Goal: Task Accomplishment & Management: Manage account settings

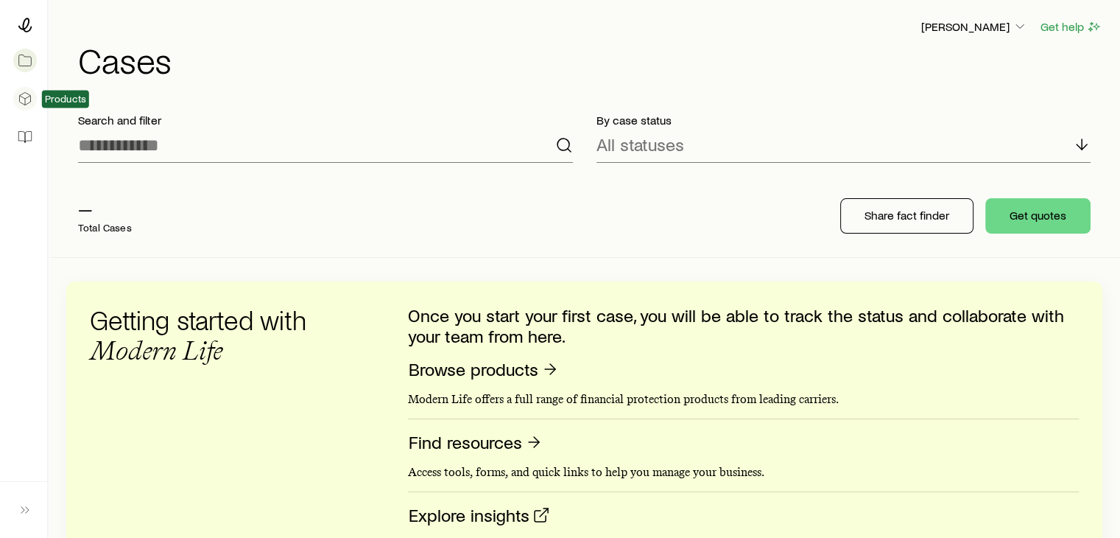
click at [24, 108] on link at bounding box center [24, 98] width 24 height 32
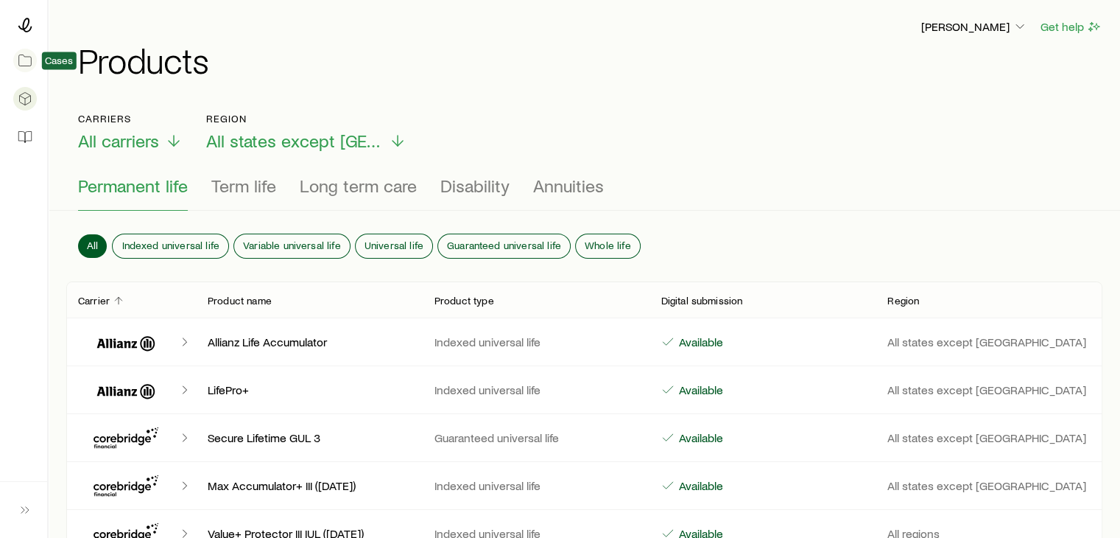
click at [18, 63] on icon at bounding box center [25, 60] width 15 height 15
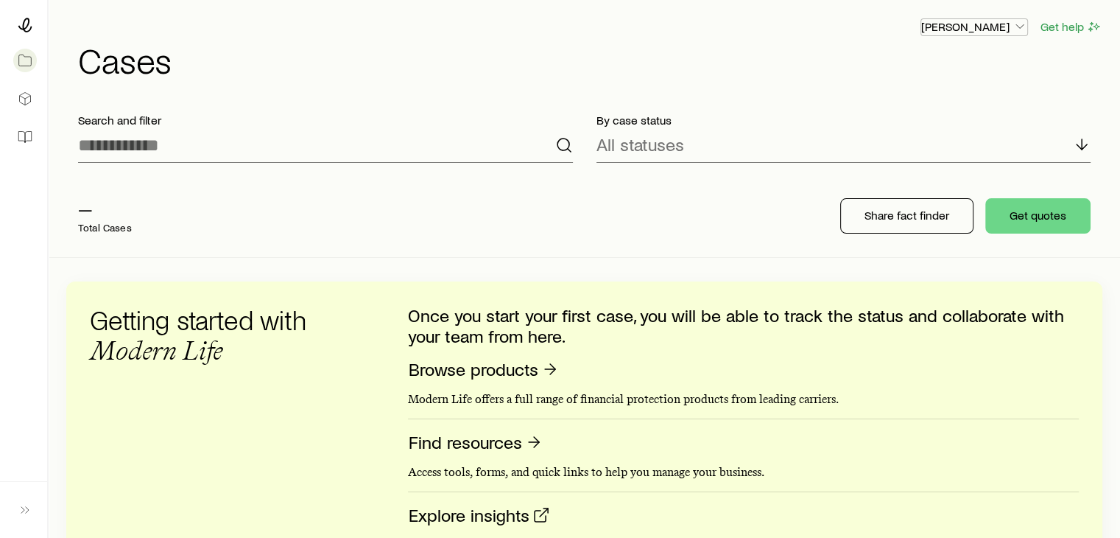
click at [995, 24] on p "[PERSON_NAME]" at bounding box center [974, 26] width 106 height 15
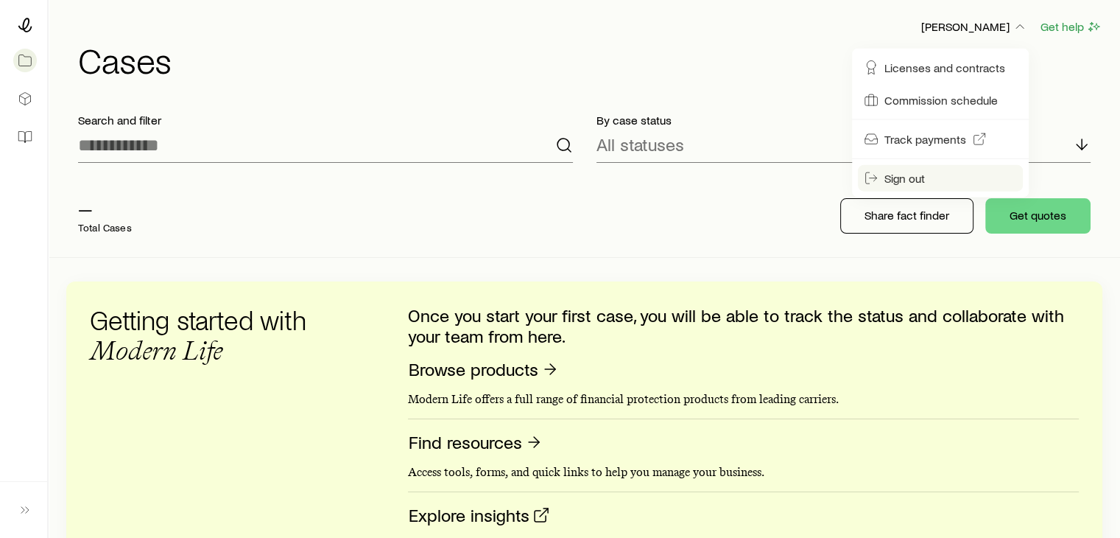
click at [901, 178] on span "Sign out" at bounding box center [904, 178] width 41 height 15
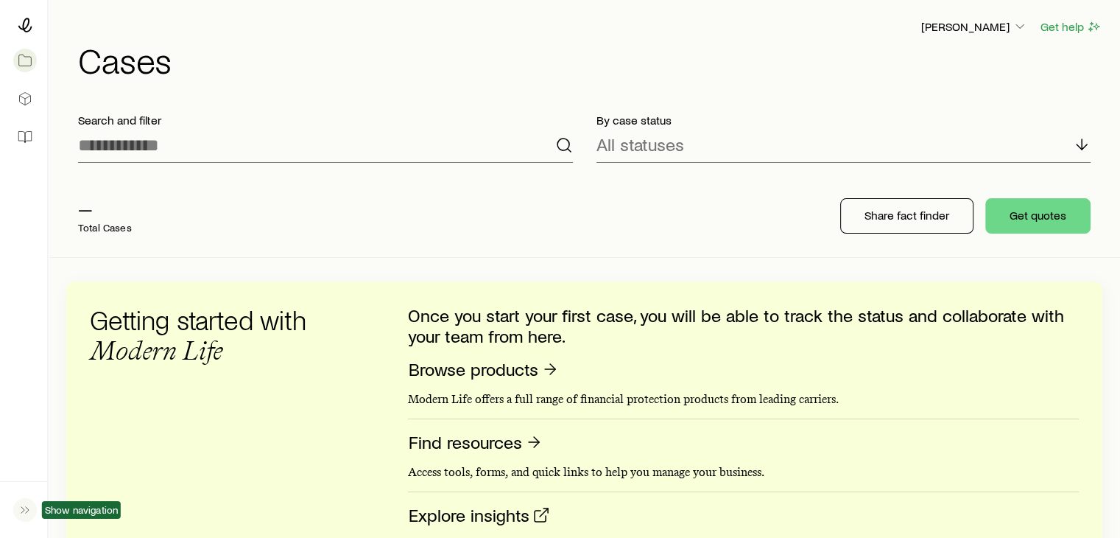
click at [21, 511] on polyline "button" at bounding box center [22, 510] width 3 height 6
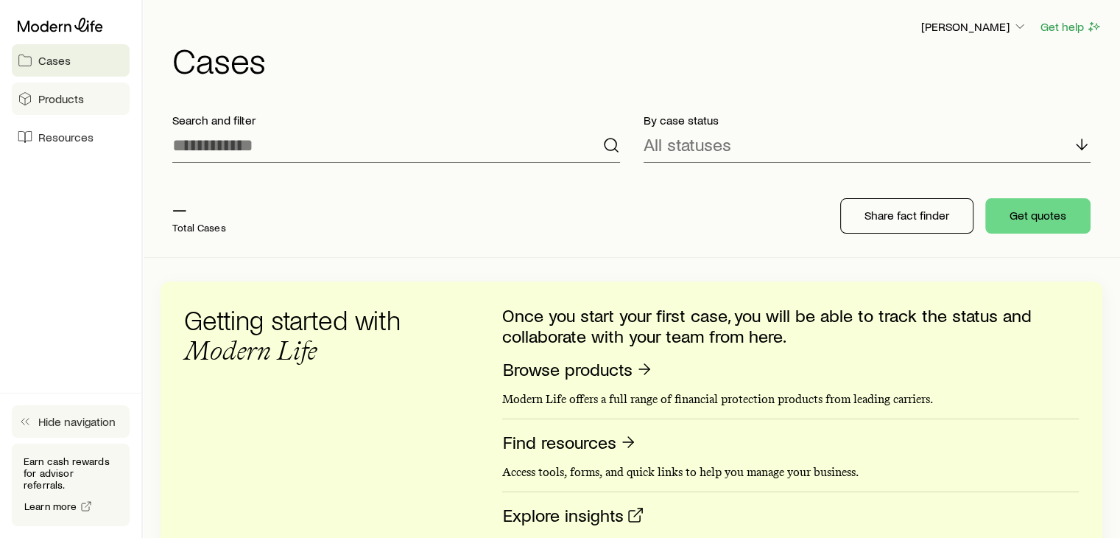
click at [81, 92] on span "Products" at bounding box center [61, 98] width 46 height 15
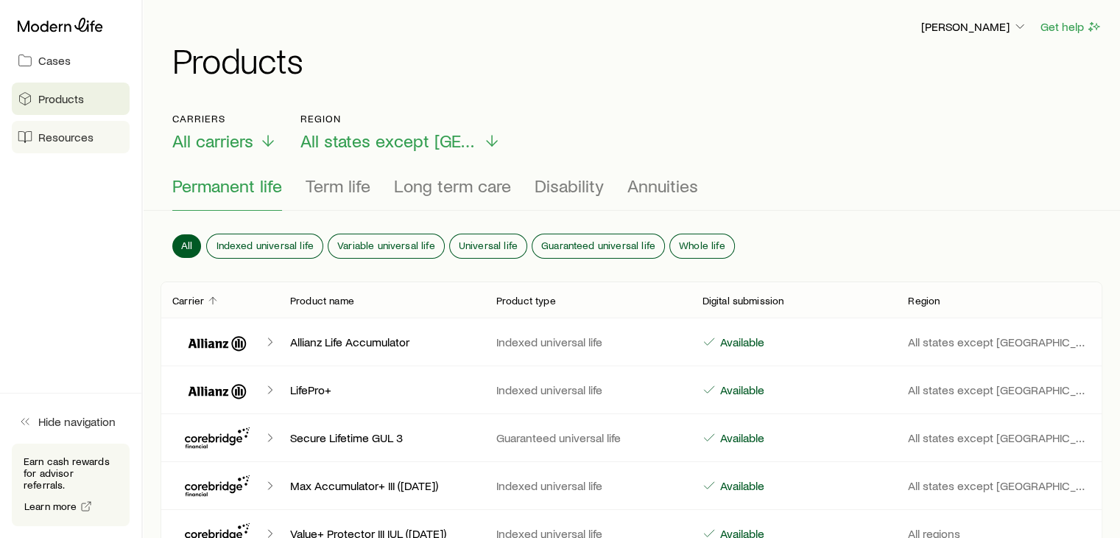
click at [82, 136] on span "Resources" at bounding box center [65, 137] width 55 height 15
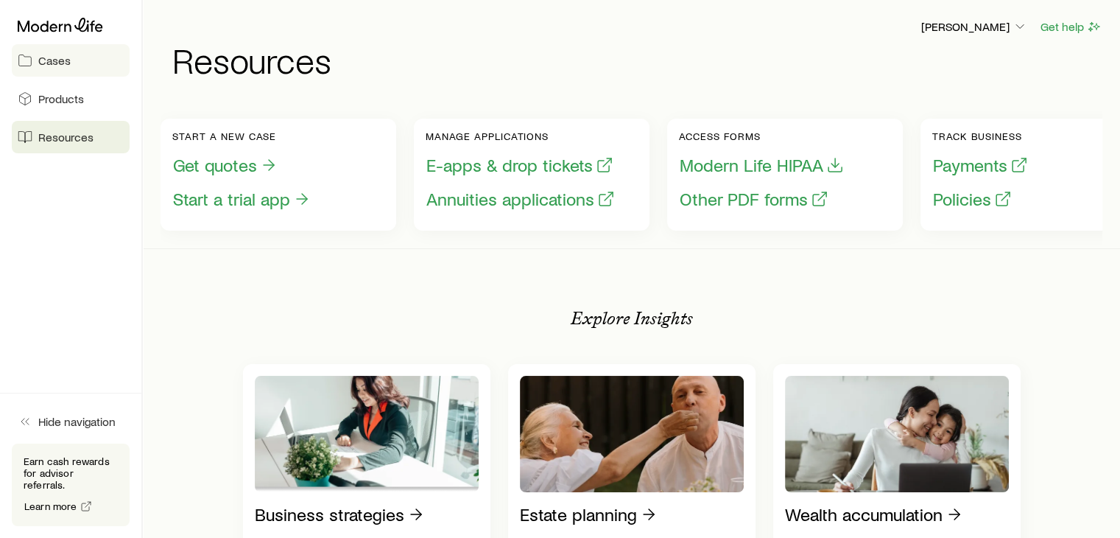
click at [75, 66] on link "Cases" at bounding box center [71, 60] width 118 height 32
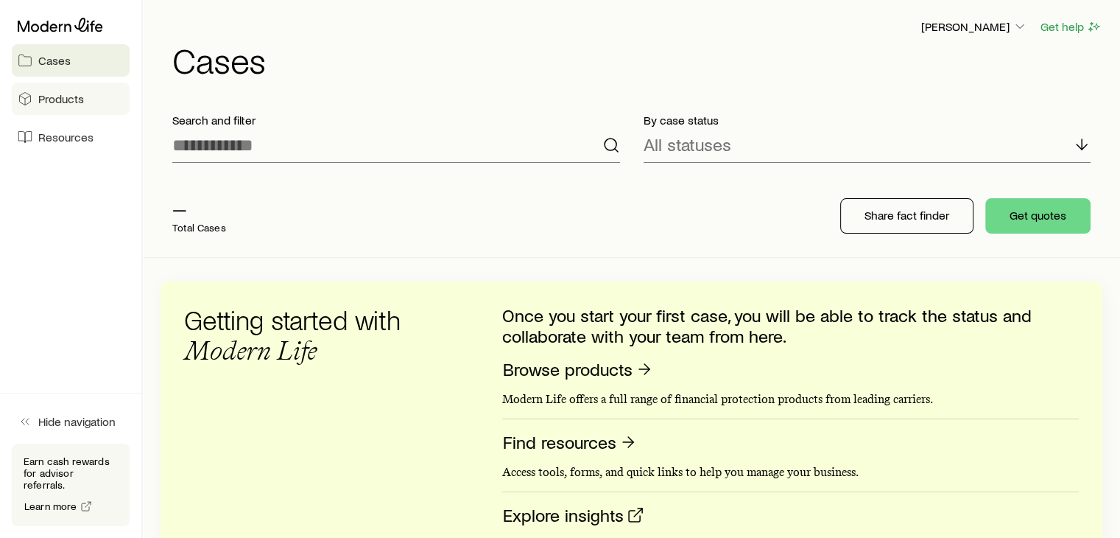
click at [71, 101] on span "Products" at bounding box center [61, 98] width 46 height 15
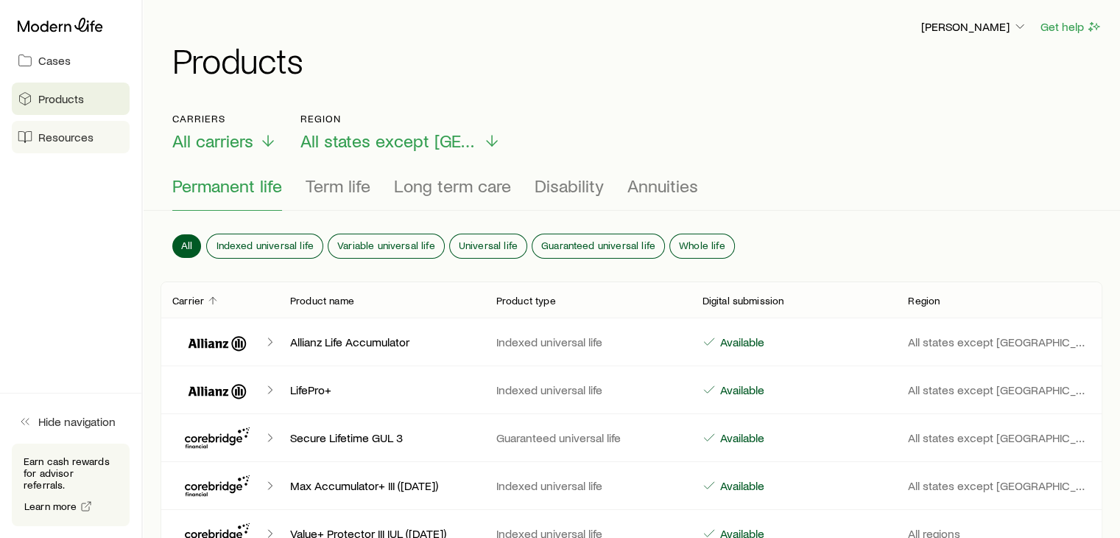
click at [68, 138] on span "Resources" at bounding box center [65, 137] width 55 height 15
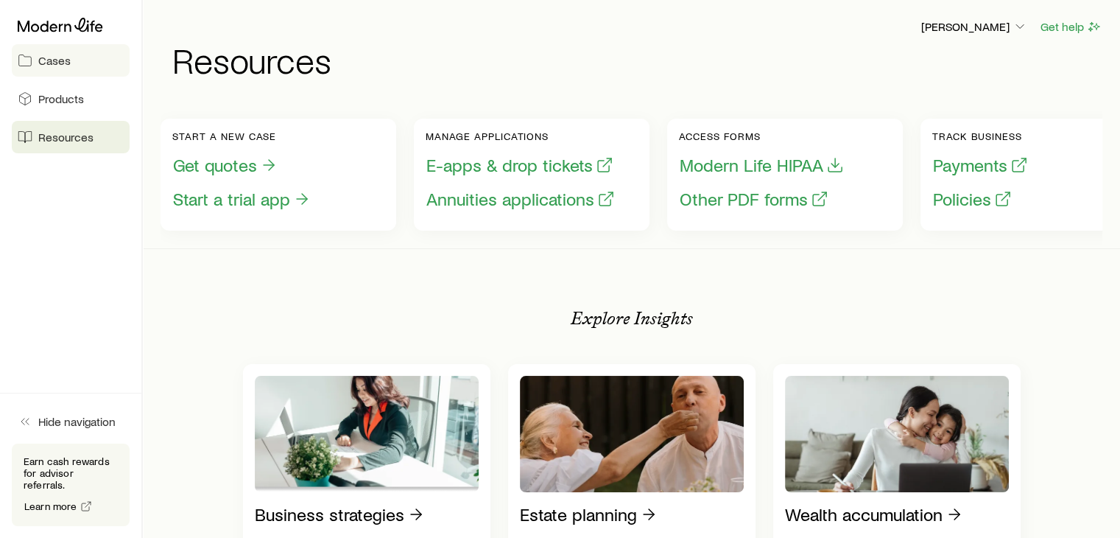
click at [42, 58] on span "Cases" at bounding box center [54, 60] width 32 height 15
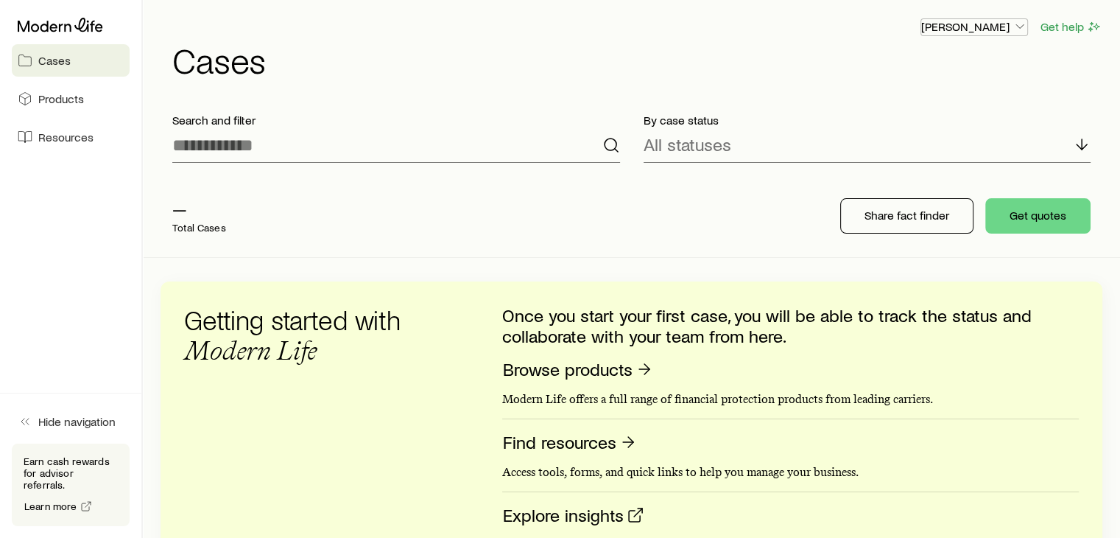
click at [986, 24] on p "[PERSON_NAME]" at bounding box center [974, 26] width 106 height 15
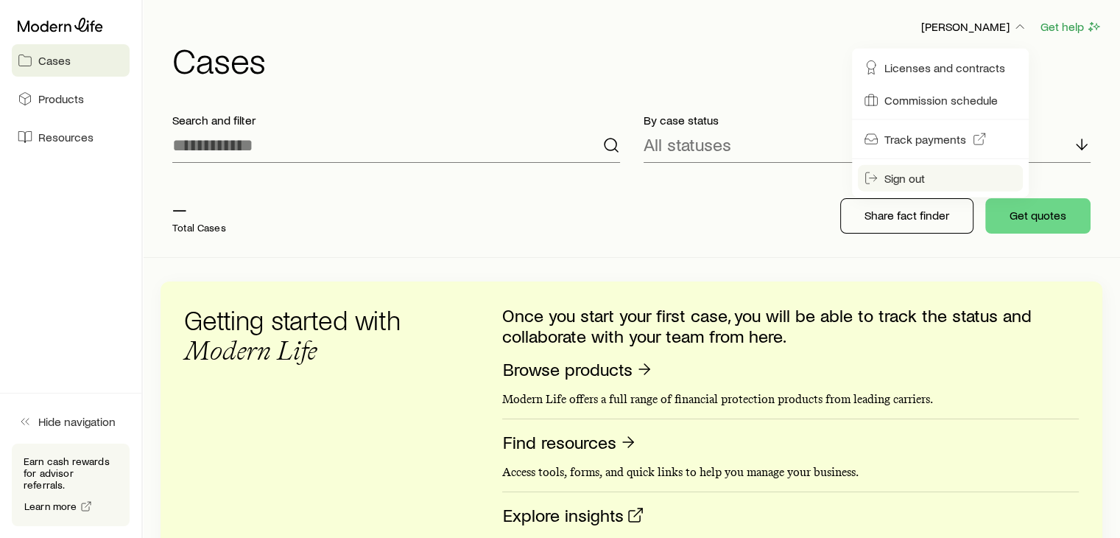
click at [901, 173] on span "Sign out" at bounding box center [904, 178] width 41 height 15
